Goal: Communication & Community: Answer question/provide support

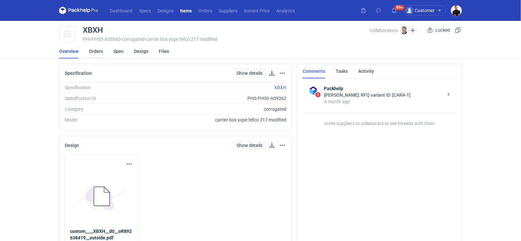
click at [92, 51] on link "Orders" at bounding box center [96, 51] width 14 height 14
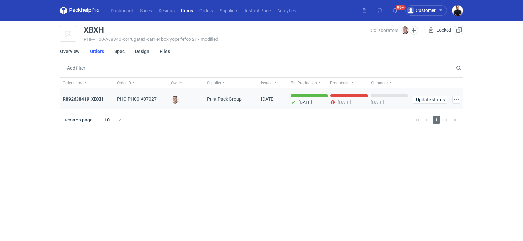
click at [93, 97] on strong "R892638419_XBXH" at bounding box center [83, 98] width 41 height 5
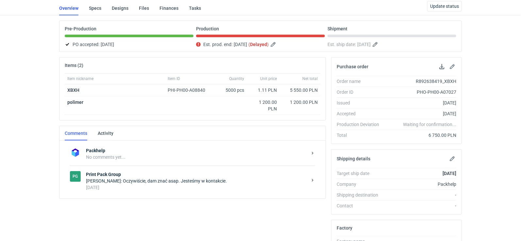
click at [175, 181] on div "[PERSON_NAME]: Oczywiście, dam znać asap. Jesteśmy w kontakcie." at bounding box center [196, 181] width 221 height 7
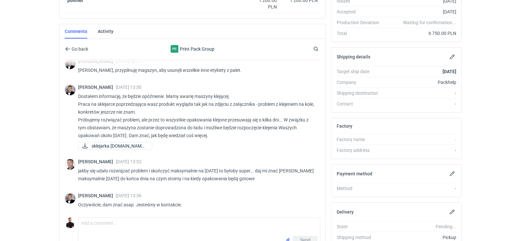
scroll to position [182, 0]
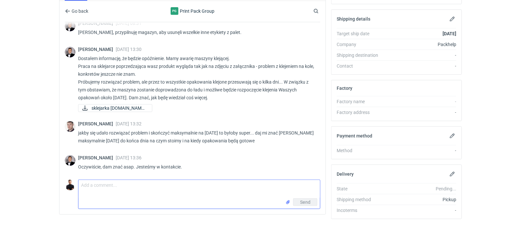
click at [156, 189] on textarea "Comment message" at bounding box center [198, 189] width 241 height 18
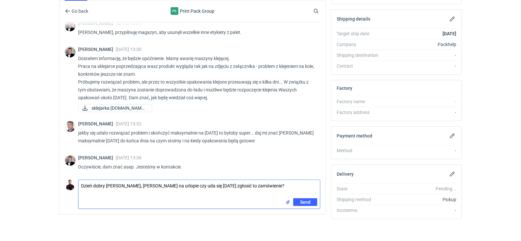
type textarea "Dzień dobry [PERSON_NAME], [PERSON_NAME] na urlopie czy uda się [DATE] zgłosić …"
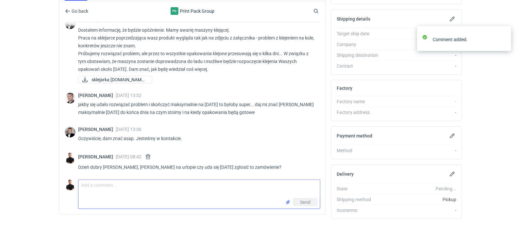
scroll to position [266, 0]
